Goal: Communication & Community: Ask a question

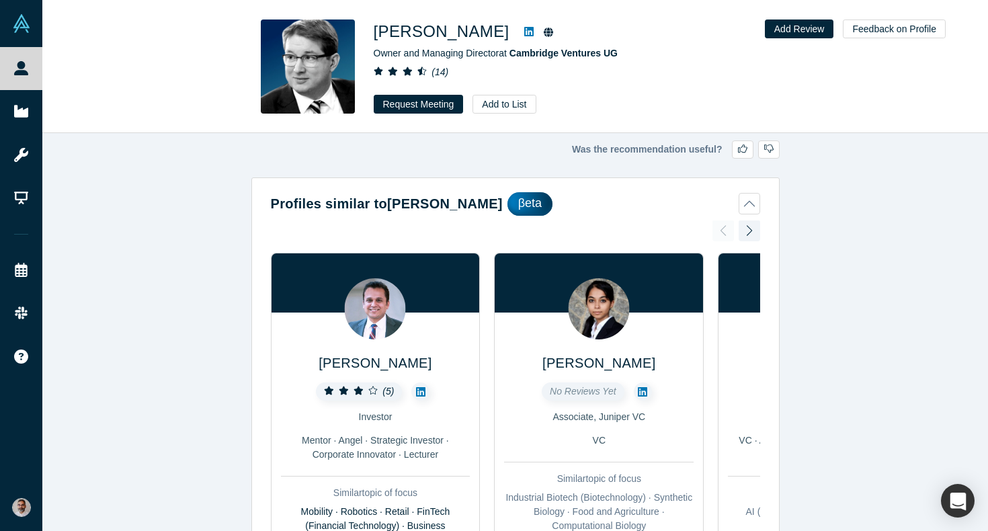
scroll to position [2673, 0]
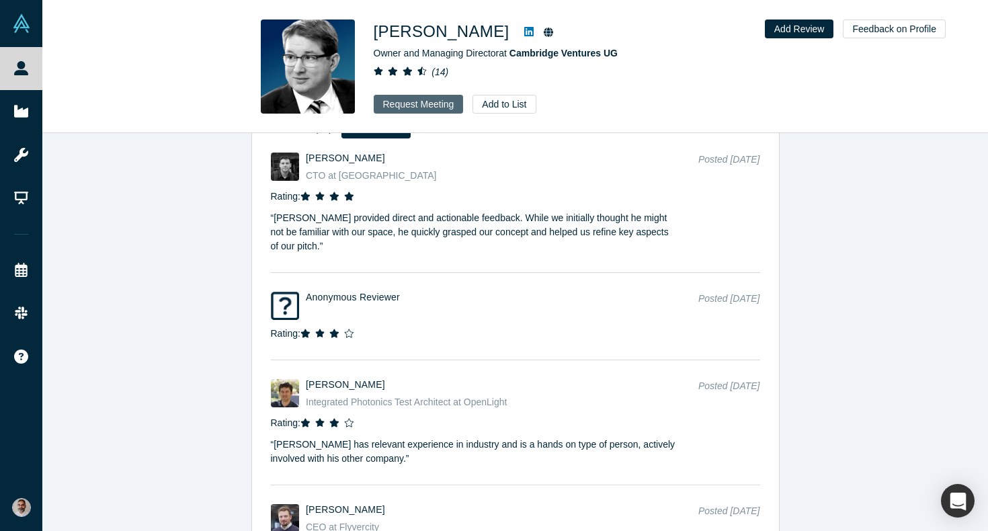
click at [423, 110] on button "Request Meeting" at bounding box center [419, 104] width 90 height 19
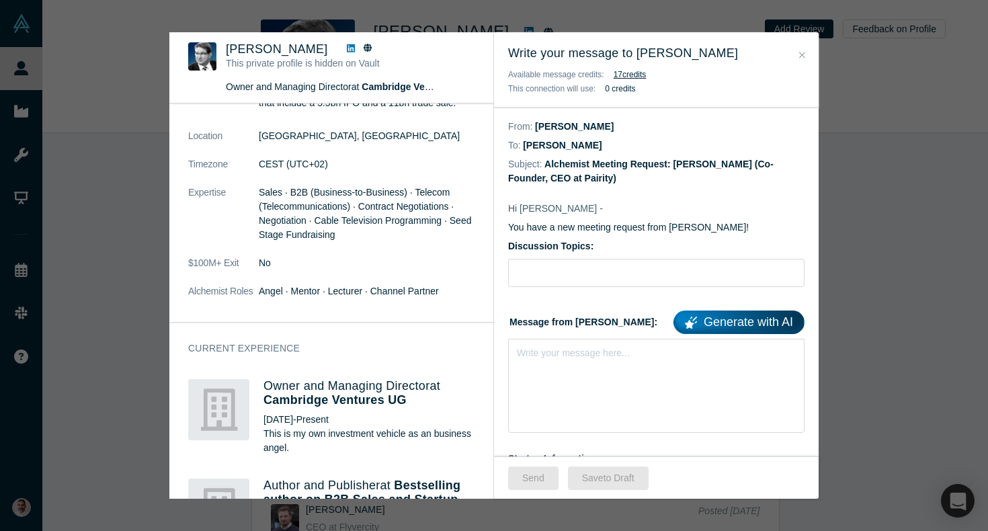
scroll to position [272, 0]
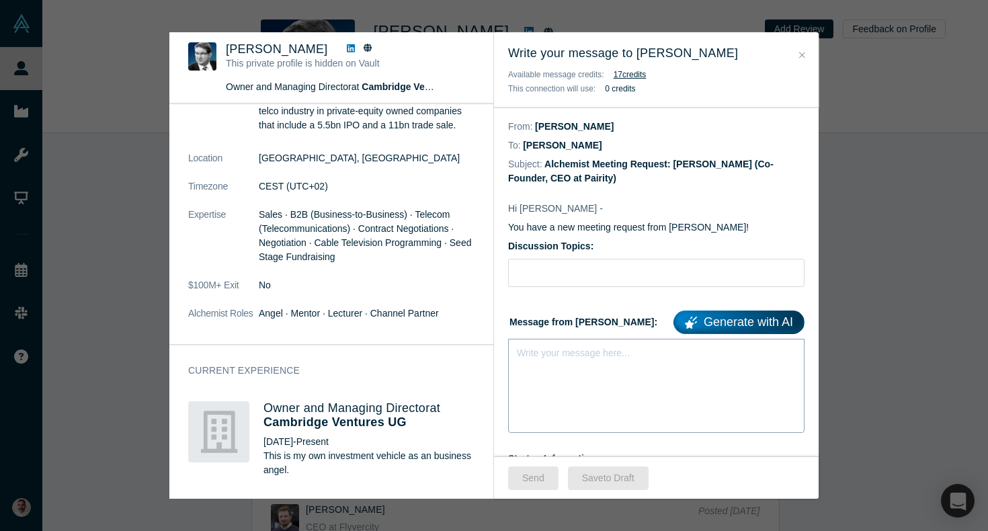
click at [526, 363] on div "Write your message here..." at bounding box center [656, 386] width 296 height 94
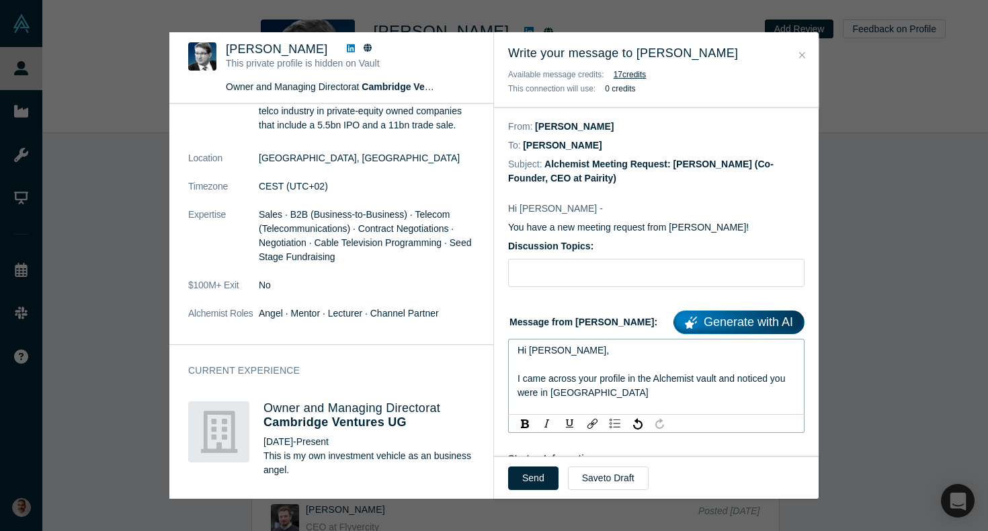
click at [567, 362] on div "Hi [PERSON_NAME], I came across your profile in the Alchemist vault and noticed…" at bounding box center [657, 372] width 278 height 56
click at [597, 395] on div "Hi [PERSON_NAME], I came across your profile in the Alchemist vault and noticed…" at bounding box center [657, 372] width 278 height 56
click at [515, 378] on div "Hi [PERSON_NAME], I came across your profile in the Alchemist vault and noticed…" at bounding box center [656, 377] width 296 height 76
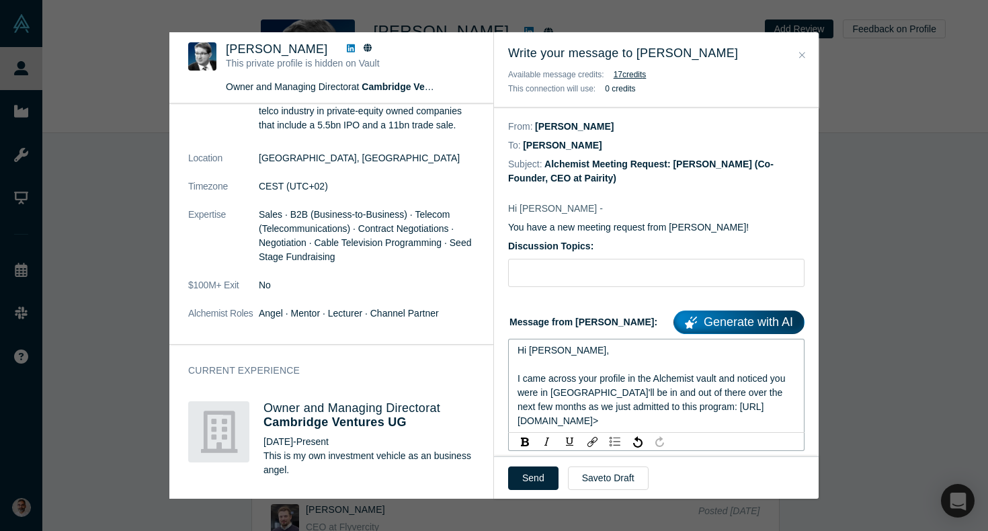
click at [573, 426] on span "Hi [PERSON_NAME], I came across your profile in the Alchemist vault and noticed…" at bounding box center [653, 385] width 270 height 81
click at [539, 428] on div "Hi [PERSON_NAME], I came across your profile in the Alchemist vault and noticed…" at bounding box center [657, 386] width 278 height 85
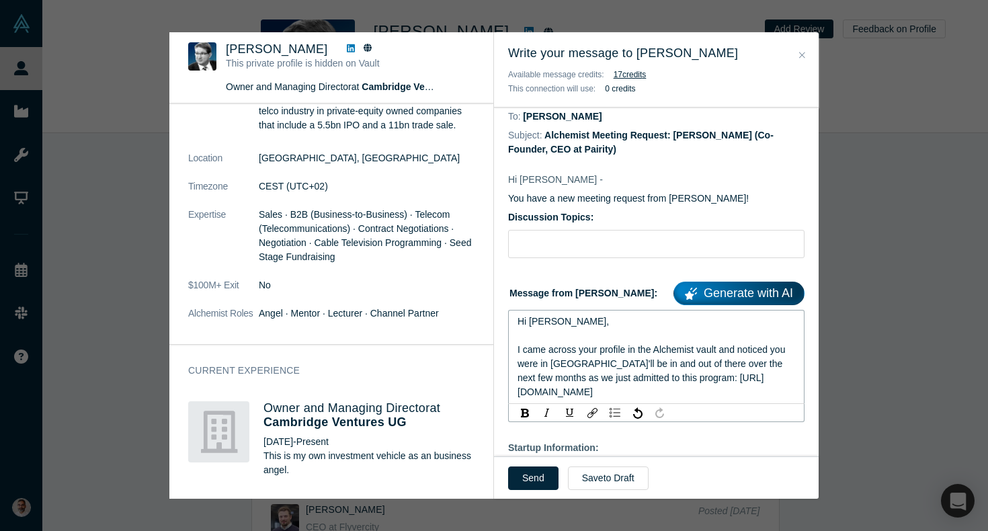
scroll to position [34, 0]
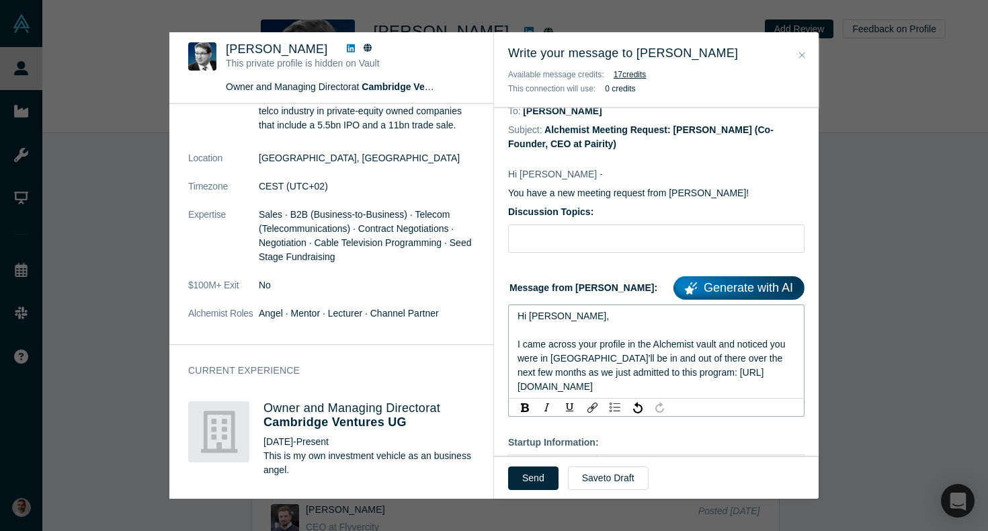
click at [579, 372] on span "Hi [PERSON_NAME], I came across your profile in the Alchemist vault and noticed…" at bounding box center [653, 351] width 270 height 81
click at [599, 360] on span "Hi [PERSON_NAME], I came across your profile in the Alchemist vault and noticed…" at bounding box center [653, 351] width 270 height 81
click at [653, 362] on span "Hi [PERSON_NAME], I came across your profile in the Alchemist vault and noticed…" at bounding box center [657, 351] width 278 height 81
drag, startPoint x: 568, startPoint y: 376, endPoint x: 534, endPoint y: 373, distance: 34.4
click at [534, 373] on span "Hi [PERSON_NAME], I came across your profile in the Alchemist vault and noticed…" at bounding box center [653, 351] width 270 height 81
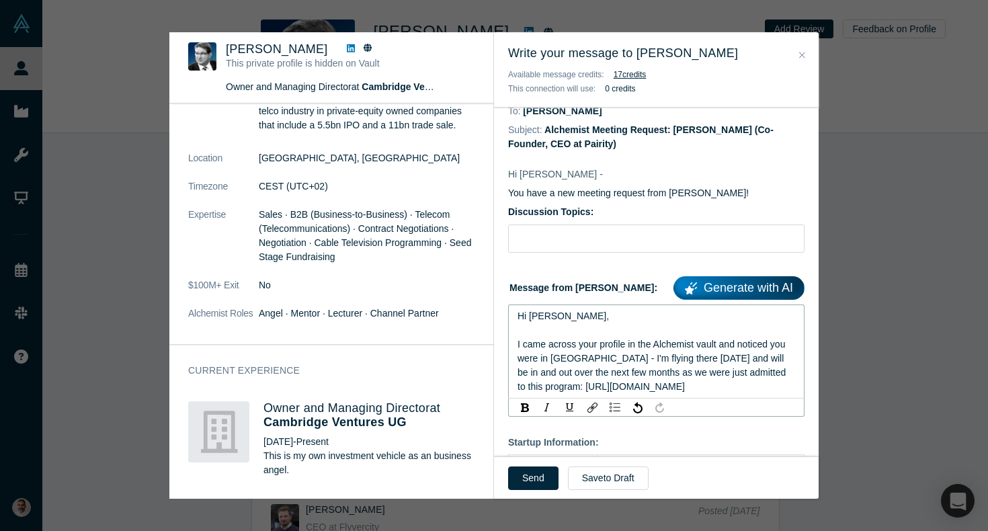
click at [640, 369] on span "Hi [PERSON_NAME], I came across your profile in the Alchemist vault and noticed…" at bounding box center [653, 351] width 271 height 81
click at [551, 386] on span "Hi [PERSON_NAME], I came across your profile in the Alchemist vault and noticed…" at bounding box center [655, 351] width 274 height 81
click at [565, 394] on div "Hi [PERSON_NAME], I came across your profile in the Alchemist vault and noticed…" at bounding box center [657, 351] width 278 height 85
click at [532, 333] on div "Hi [PERSON_NAME], I came across your profile in the Alchemist vault and noticed…" at bounding box center [657, 351] width 278 height 85
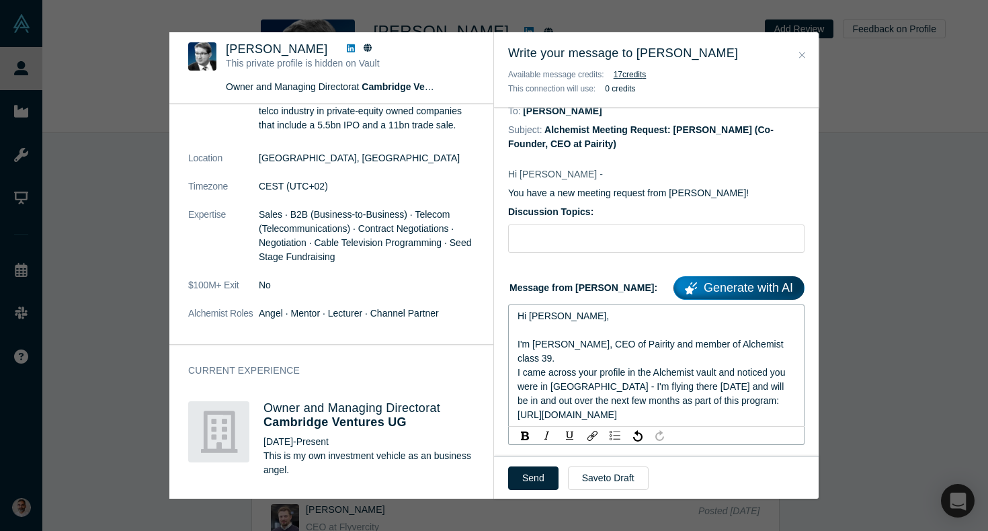
click at [518, 374] on span "Hi [PERSON_NAME], I'm [PERSON_NAME], CEO of Pairity and member of Alchemist cla…" at bounding box center [653, 366] width 270 height 110
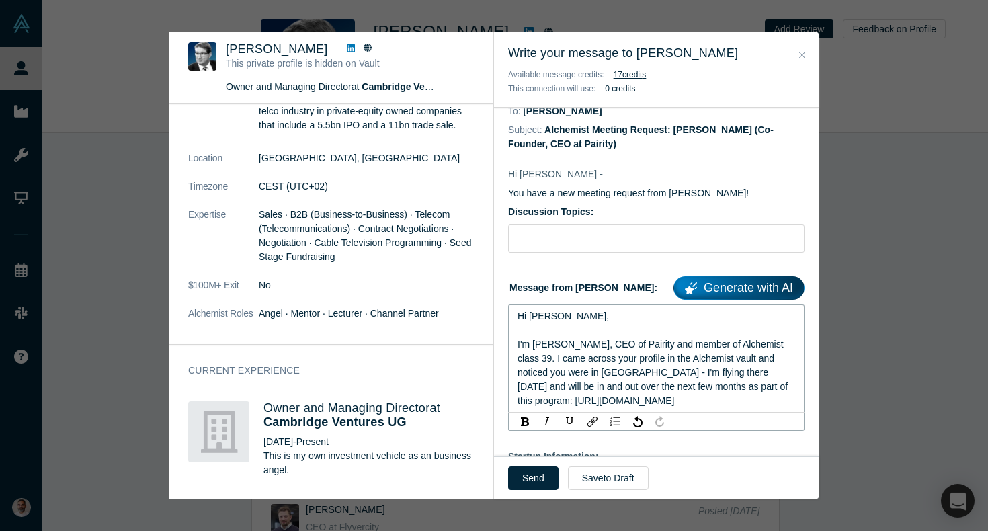
click at [593, 408] on div "Hi [PERSON_NAME], I'm [PERSON_NAME], CEO of Pairity and member of Alchemist cla…" at bounding box center [657, 358] width 278 height 99
click at [683, 387] on span "Hi [PERSON_NAME], I'm [PERSON_NAME], CEO of Pairity and member of Alchemist cla…" at bounding box center [654, 358] width 273 height 95
drag, startPoint x: 729, startPoint y: 389, endPoint x: 685, endPoint y: 391, distance: 43.8
click at [685, 391] on span "Hi [PERSON_NAME], I'm [PERSON_NAME], CEO of Pairity and member of Alchemist cla…" at bounding box center [654, 358] width 273 height 95
click at [552, 362] on span "Hi [PERSON_NAME], I'm [PERSON_NAME], CEO of Pairity and member of Alchemist cla…" at bounding box center [652, 366] width 268 height 110
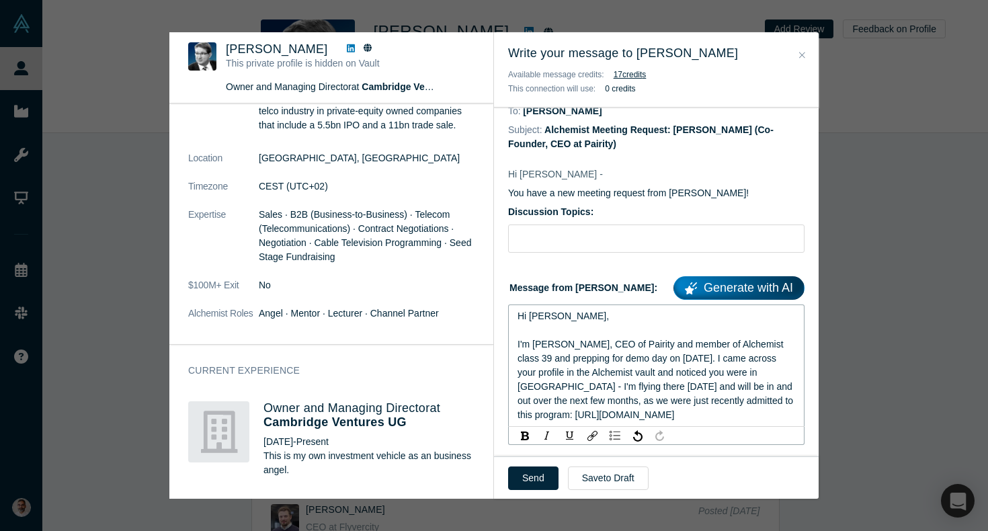
click at [725, 358] on span "Hi [PERSON_NAME], I'm [PERSON_NAME], CEO of Pairity and member of Alchemist cla…" at bounding box center [657, 366] width 278 height 110
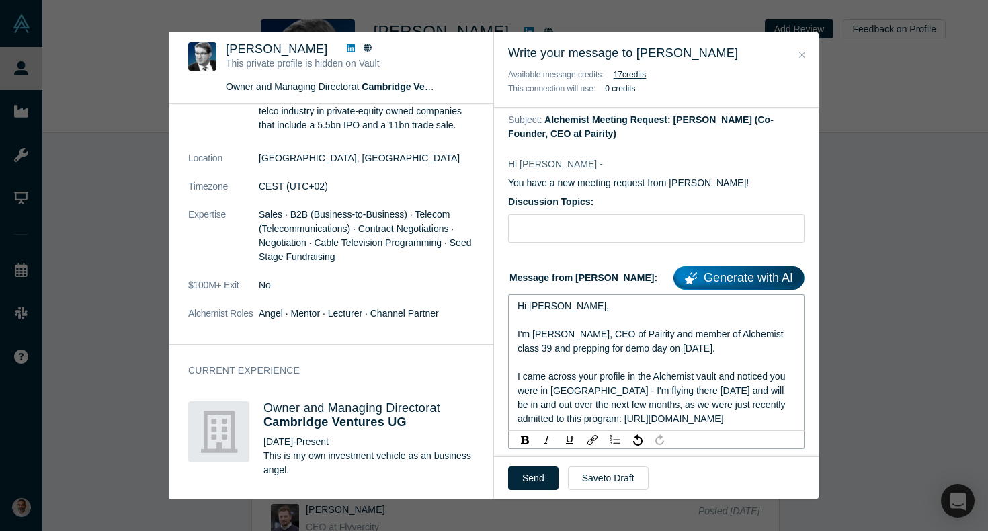
scroll to position [46, 0]
click at [746, 425] on div "Hi [PERSON_NAME], I'm [PERSON_NAME], CEO of Pairity and member of Alchemist cla…" at bounding box center [657, 361] width 278 height 127
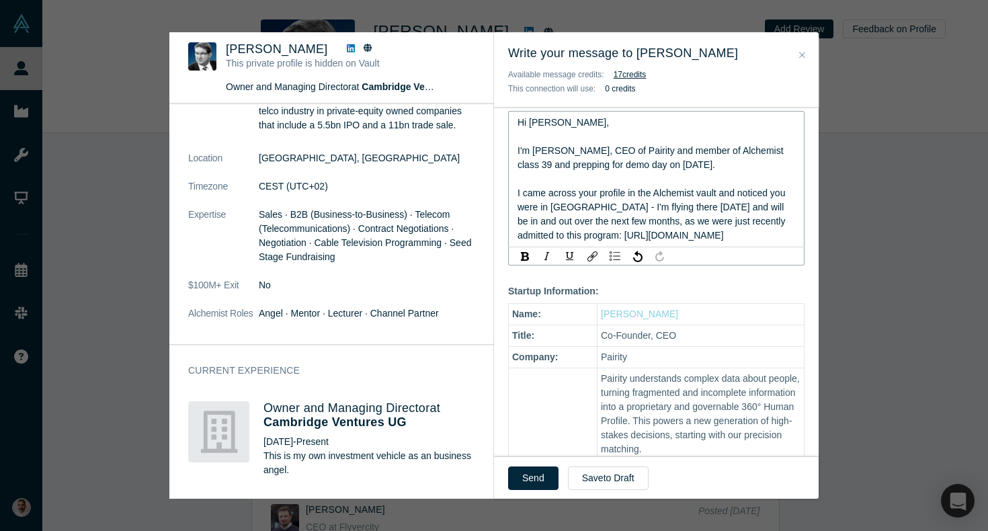
scroll to position [231, 0]
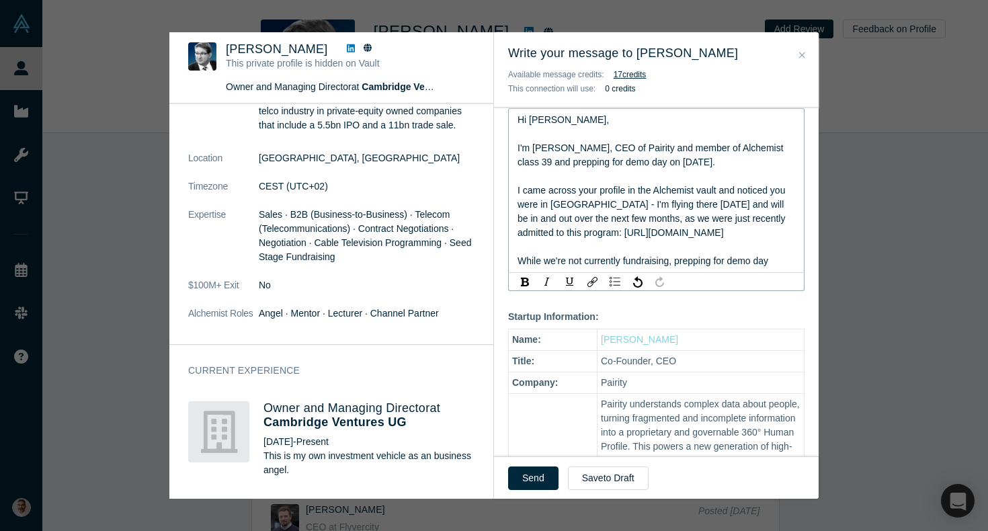
click at [519, 266] on span "Hi [PERSON_NAME], I'm [PERSON_NAME], CEO of Pairity and member of Alchemist cla…" at bounding box center [653, 190] width 270 height 152
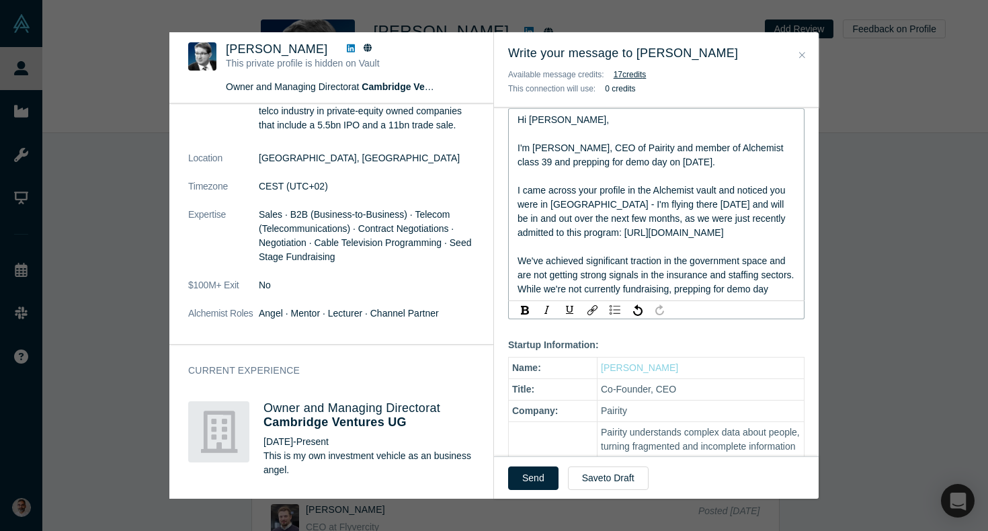
click at [522, 275] on span "Hi [PERSON_NAME], I'm [PERSON_NAME], CEO of Pairity and member of Alchemist cla…" at bounding box center [657, 204] width 279 height 180
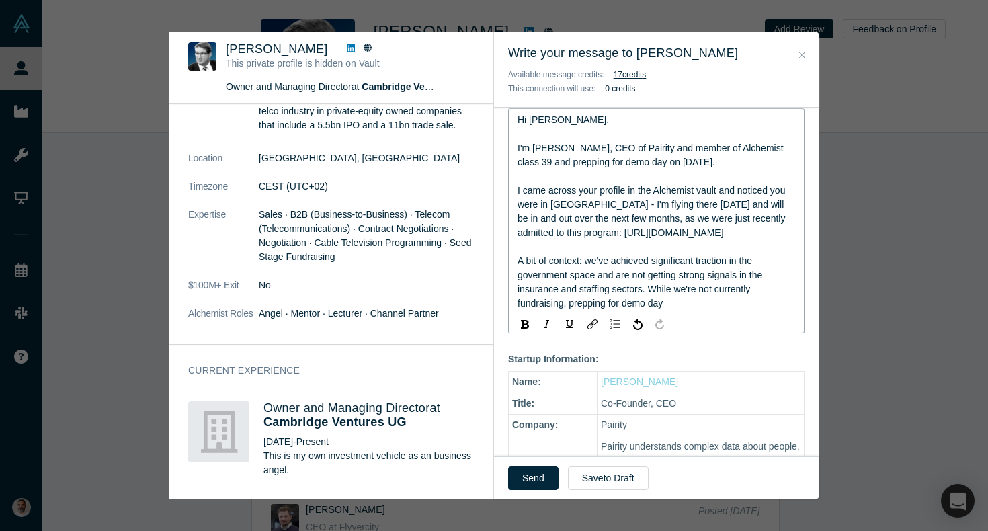
click at [571, 309] on span "Hi [PERSON_NAME], I'm [PERSON_NAME], CEO of Pairity and member of Alchemist cla…" at bounding box center [653, 211] width 270 height 194
drag, startPoint x: 571, startPoint y: 318, endPoint x: 688, endPoint y: 331, distance: 117.7
click at [688, 311] on div "Hi [PERSON_NAME], I'm [PERSON_NAME], CEO of Pairity and member of Alchemist cla…" at bounding box center [657, 212] width 278 height 198
click at [684, 311] on div "Hi [PERSON_NAME], I'm [PERSON_NAME], CEO of Pairity and member of Alchemist cla…" at bounding box center [657, 212] width 278 height 198
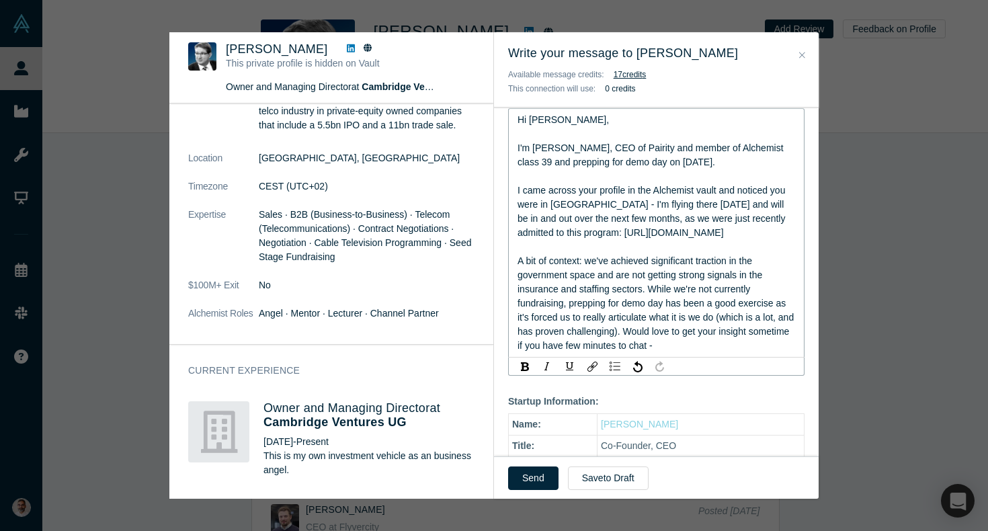
click at [600, 288] on span "Hi [PERSON_NAME], I'm [PERSON_NAME], CEO of Pairity and member of Alchemist cla…" at bounding box center [657, 232] width 279 height 237
click at [726, 292] on span "Hi [PERSON_NAME], I'm [PERSON_NAME], CEO of Pairity and member of Alchemist cla…" at bounding box center [657, 232] width 278 height 237
click at [725, 292] on span "Hi [PERSON_NAME], I'm [PERSON_NAME], CEO of Pairity and member of Alchemist cla…" at bounding box center [657, 232] width 278 height 237
click at [582, 305] on span "Hi [PERSON_NAME], I'm [PERSON_NAME], CEO of Pairity and member of Alchemist cla…" at bounding box center [657, 232] width 278 height 237
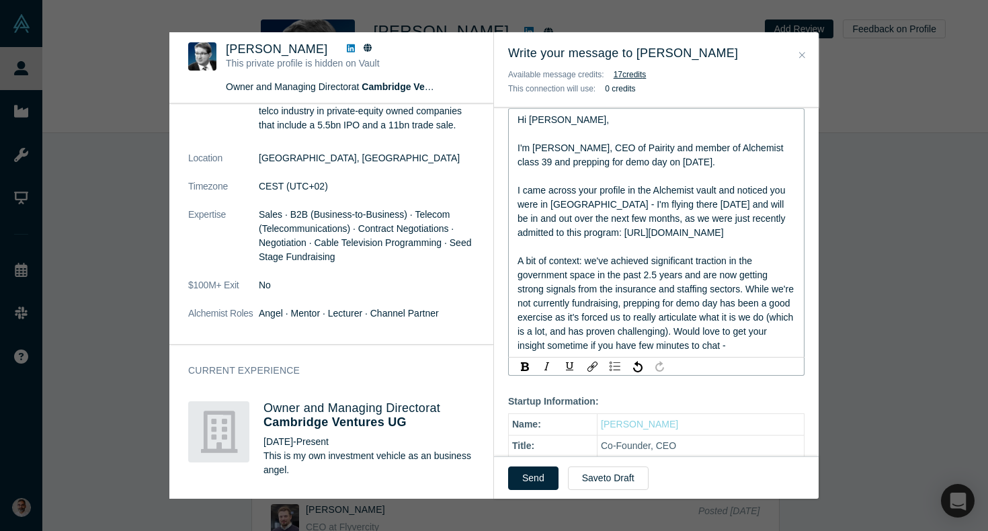
click at [580, 333] on span "Hi [PERSON_NAME], I'm [PERSON_NAME], CEO of Pairity and member of Alchemist cla…" at bounding box center [657, 232] width 279 height 237
click at [553, 351] on span "Hi [PERSON_NAME], I'm [PERSON_NAME], CEO of Pairity and member of Alchemist cla…" at bounding box center [657, 232] width 279 height 237
click at [616, 353] on div "Hi [PERSON_NAME], I'm [PERSON_NAME], CEO of Pairity and member of Alchemist cla…" at bounding box center [657, 233] width 278 height 240
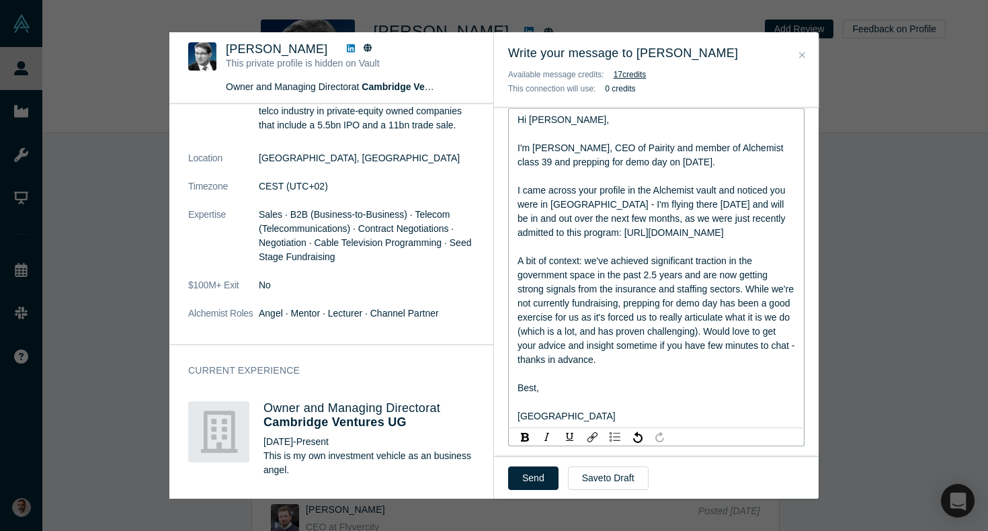
click at [692, 147] on span "Hi [PERSON_NAME], I'm [PERSON_NAME], CEO of Pairity and member of Alchemist cla…" at bounding box center [658, 267] width 280 height 307
click at [528, 160] on span "Hi [PERSON_NAME], I'm [PERSON_NAME], CEO of Pairity (member of Alchemist class …" at bounding box center [658, 267] width 280 height 307
click at [685, 249] on span "Hi [PERSON_NAME], I'm [PERSON_NAME], CEO of Pairity (member of Alchemist class …" at bounding box center [658, 267] width 280 height 307
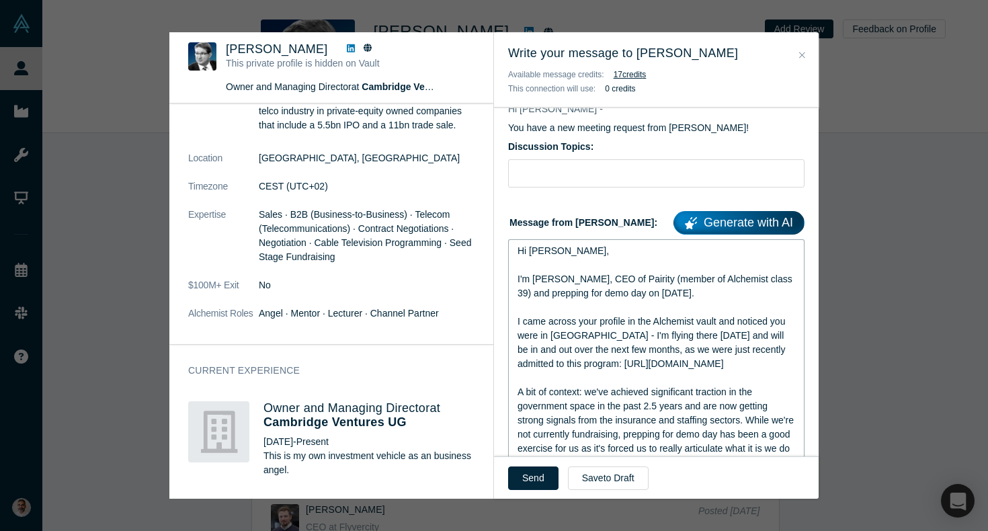
scroll to position [89, 0]
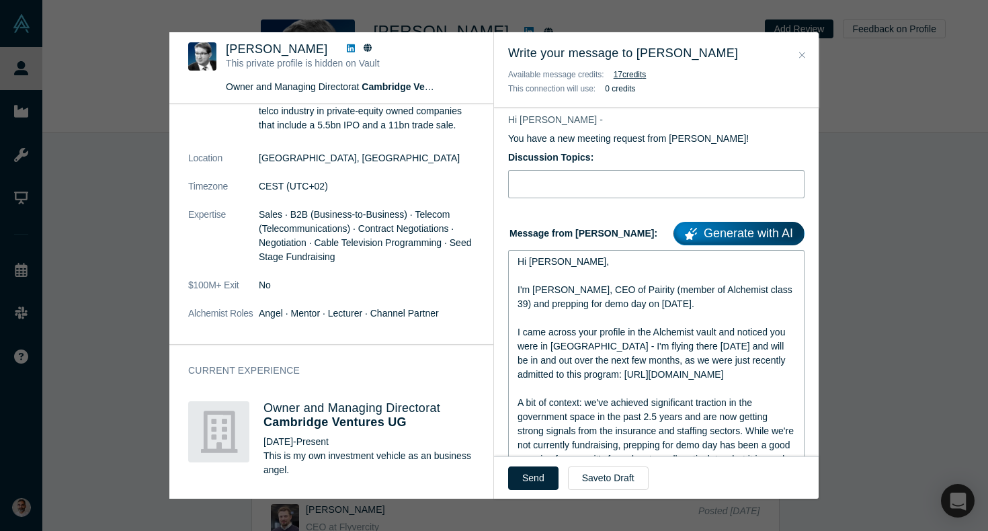
click at [564, 191] on input "Discussion Topics:" at bounding box center [656, 184] width 296 height 28
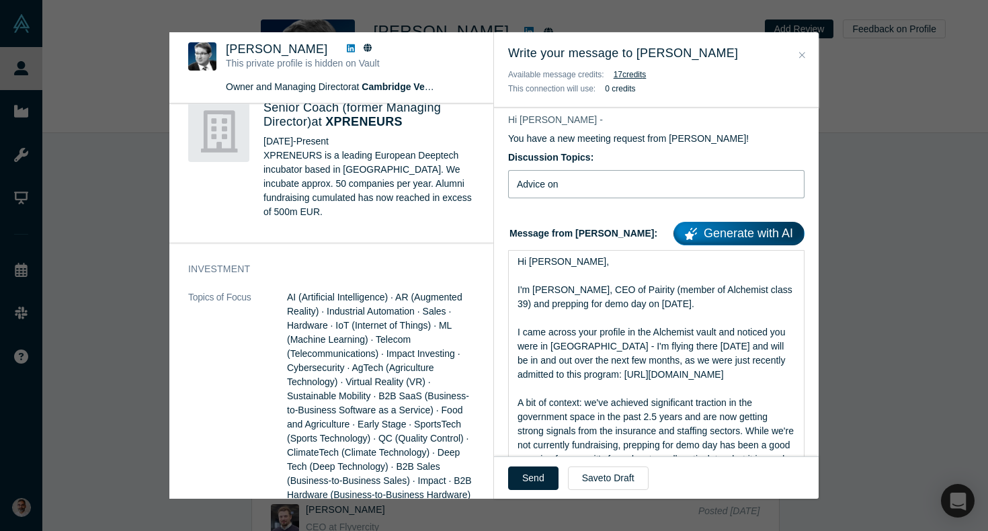
scroll to position [867, 0]
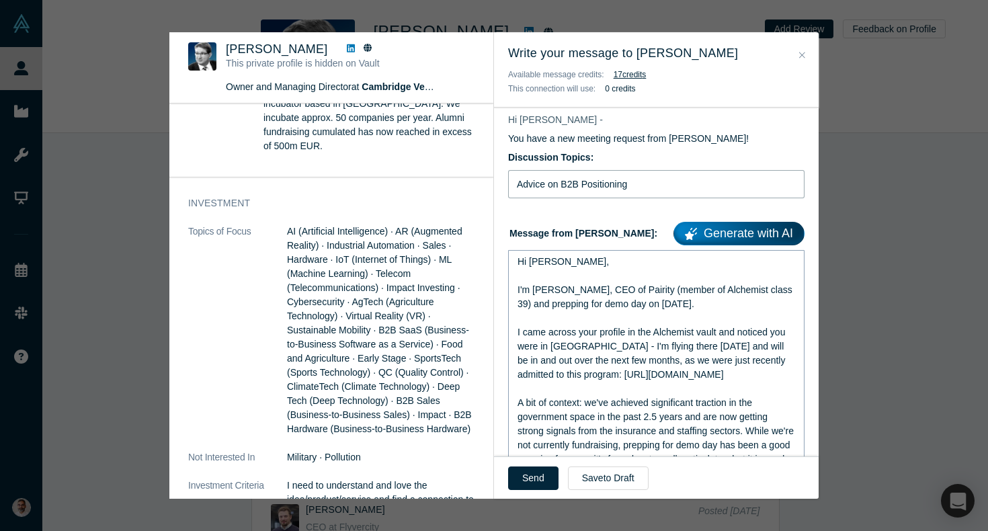
type input "Advice on B2B Positioning"
click at [686, 346] on span "Hi [PERSON_NAME], I'm [PERSON_NAME], CEO of Pairity (member of Alchemist class …" at bounding box center [658, 409] width 280 height 307
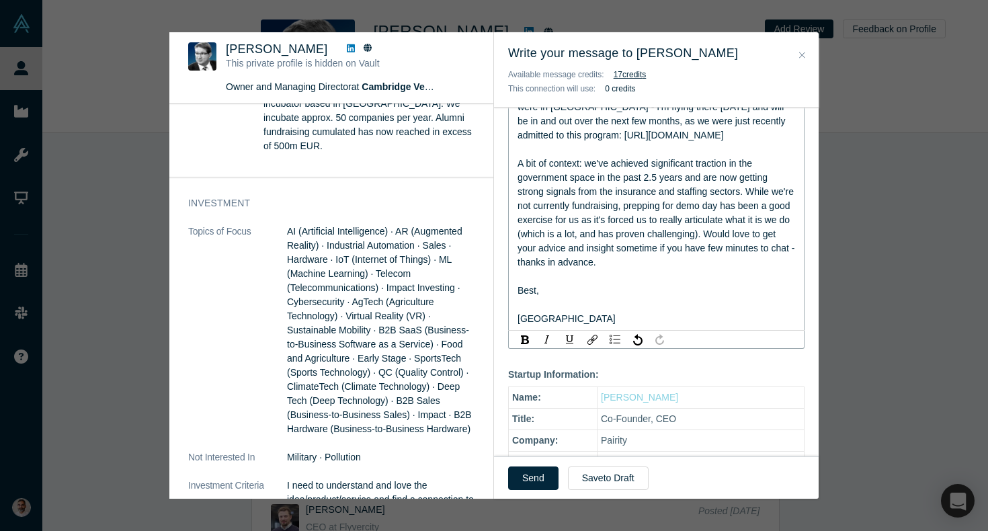
scroll to position [0, 0]
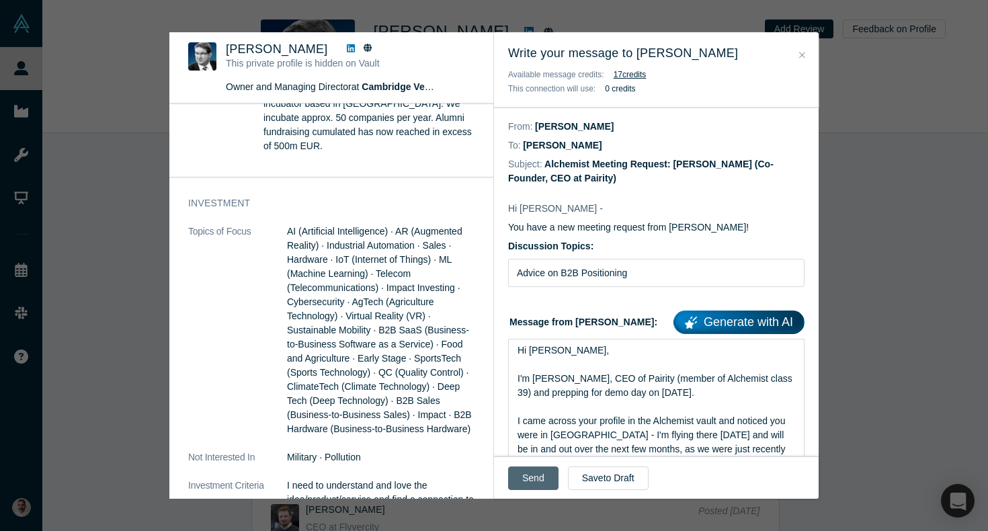
click at [524, 478] on button "Send" at bounding box center [533, 479] width 50 height 24
